Goal: Transaction & Acquisition: Obtain resource

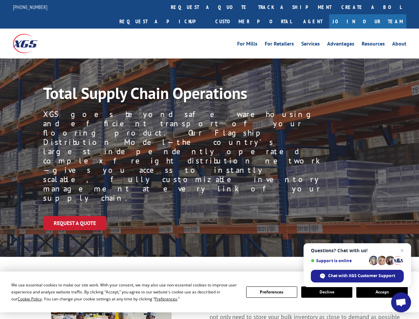
click at [209, 216] on div "Request a Quote" at bounding box center [231, 223] width 376 height 14
click at [23, 298] on span "Cookie Policy" at bounding box center [30, 299] width 24 height 6
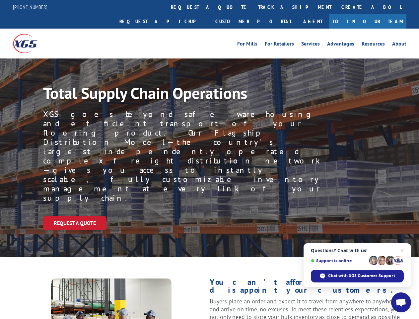
click at [209, 216] on div "Request a Quote" at bounding box center [231, 223] width 376 height 14
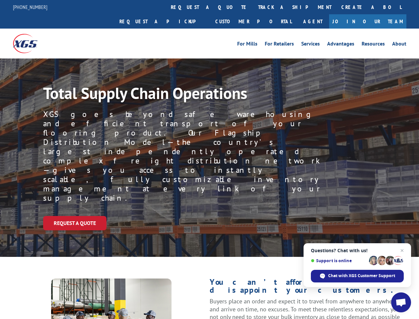
click at [253, 7] on link "track a shipment" at bounding box center [294, 7] width 83 height 14
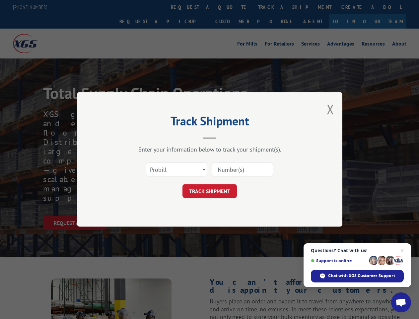
click at [232, 7] on div "Track Shipment Enter your information below to track your shipment(s). Select c…" at bounding box center [209, 159] width 419 height 319
click at [273, 7] on div "Track Shipment Enter your information below to track your shipment(s). Select c…" at bounding box center [209, 159] width 419 height 319
